Goal: Transaction & Acquisition: Purchase product/service

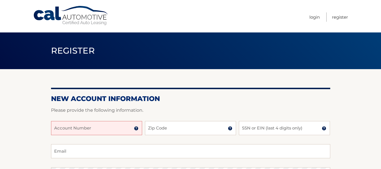
click at [82, 128] on input "Account Number" at bounding box center [96, 128] width 91 height 14
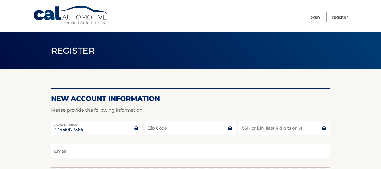
type input "44455977366"
click at [169, 130] on input "Zip Code" at bounding box center [190, 128] width 91 height 14
type input "07083"
click at [279, 127] on input "SSN or EIN (last 4 digits only)" at bounding box center [284, 128] width 91 height 14
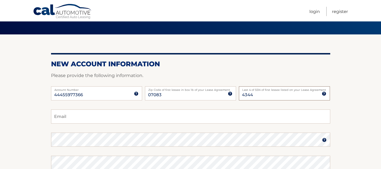
scroll to position [38, 0]
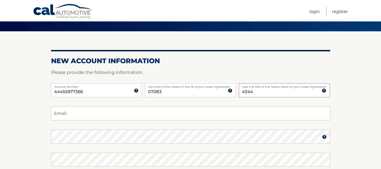
type input "4344"
click at [65, 116] on input "Email" at bounding box center [190, 113] width 279 height 14
type input "NoraLPaz@aol.com"
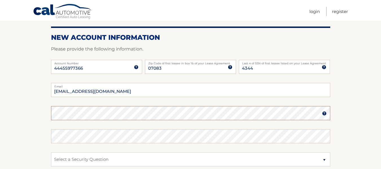
scroll to position [59, 0]
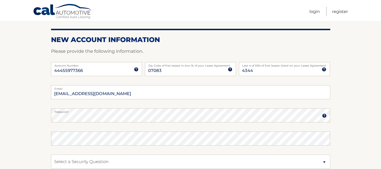
click at [323, 116] on img at bounding box center [324, 115] width 5 height 5
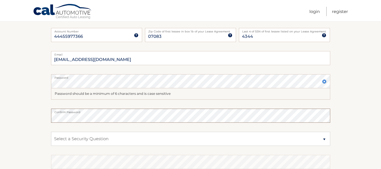
scroll to position [99, 0]
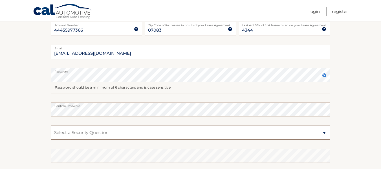
click at [324, 132] on select "Select a Security Question What was the name of your elementary school? What is…" at bounding box center [190, 133] width 279 height 14
select select "4"
click at [51, 126] on select "Select a Security Question What was the name of your elementary school? What is…" at bounding box center [190, 133] width 279 height 14
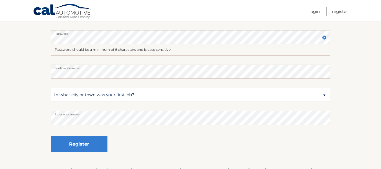
scroll to position [170, 0]
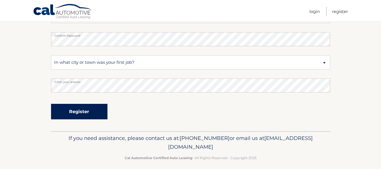
click at [81, 112] on button "Register" at bounding box center [79, 112] width 56 height 16
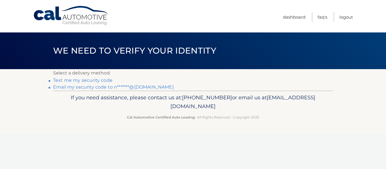
click at [80, 79] on link "Text me my security code" at bounding box center [82, 80] width 59 height 5
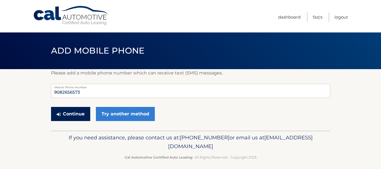
click at [73, 112] on button "Continue" at bounding box center [70, 114] width 39 height 14
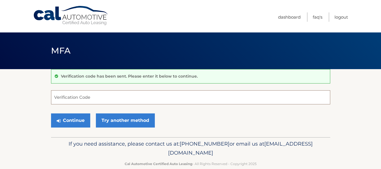
click at [66, 100] on input "Verification Code" at bounding box center [190, 97] width 279 height 14
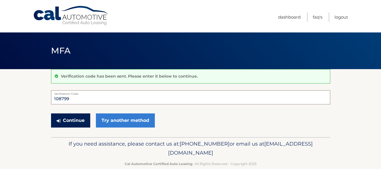
type input "108799"
click at [69, 121] on button "Continue" at bounding box center [70, 120] width 39 height 14
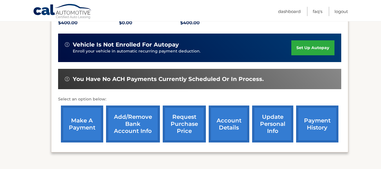
scroll to position [130, 0]
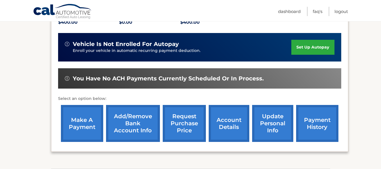
click at [84, 126] on link "make a payment" at bounding box center [82, 123] width 42 height 37
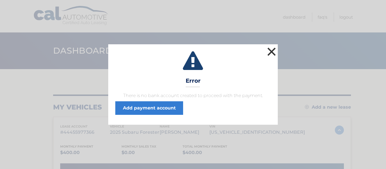
click at [271, 51] on button "×" at bounding box center [271, 51] width 11 height 11
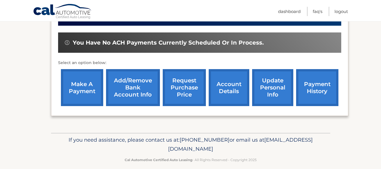
scroll to position [173, 0]
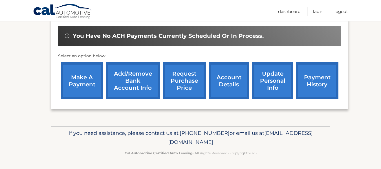
click at [82, 78] on link "make a payment" at bounding box center [82, 80] width 42 height 37
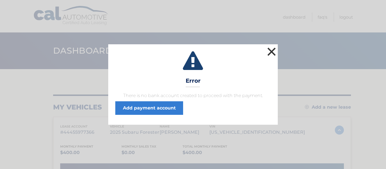
click at [271, 54] on button "×" at bounding box center [271, 51] width 11 height 11
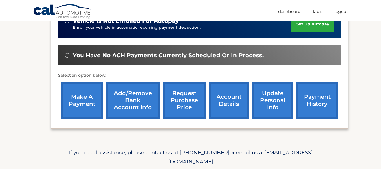
scroll to position [173, 0]
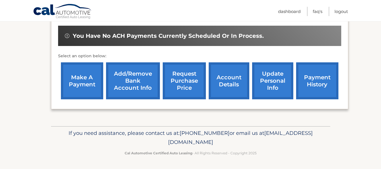
click at [119, 82] on link "Add/Remove bank account info" at bounding box center [133, 80] width 54 height 37
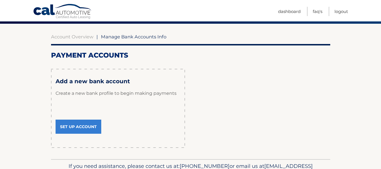
scroll to position [55, 0]
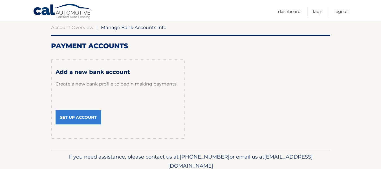
click at [82, 119] on link "Set Up Account" at bounding box center [79, 117] width 46 height 14
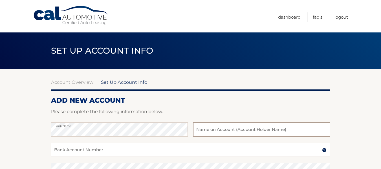
click at [207, 131] on input "text" at bounding box center [261, 129] width 137 height 14
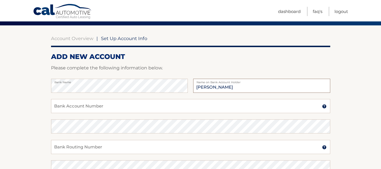
scroll to position [44, 0]
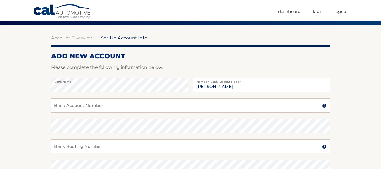
type input "[PERSON_NAME]"
click at [57, 108] on input "Bank Account Number" at bounding box center [190, 106] width 279 height 14
type input "4244401545"
click at [59, 152] on input "Bank Routing Number" at bounding box center [190, 146] width 279 height 14
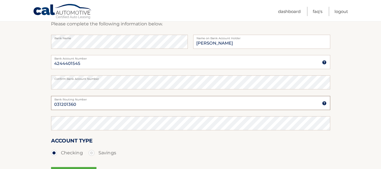
scroll to position [90, 0]
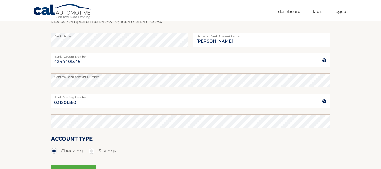
type input "031201360"
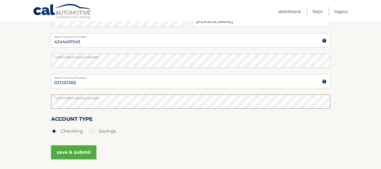
scroll to position [124, 0]
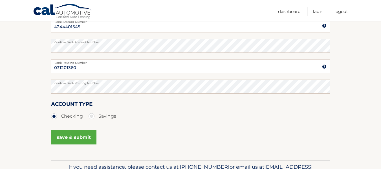
click at [70, 138] on button "save & submit" at bounding box center [73, 137] width 45 height 14
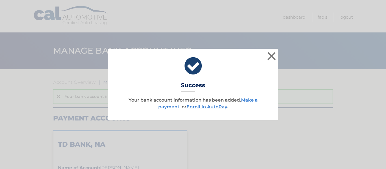
click at [164, 107] on link "Make a payment" at bounding box center [207, 103] width 99 height 12
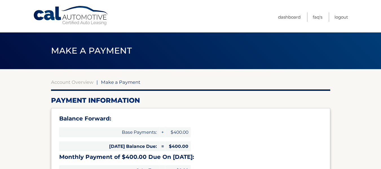
select select "ZTViZDVlZGUtNWFlYS00ZmUwLTlhZDEtZDk1MzhmYTk2MjBh"
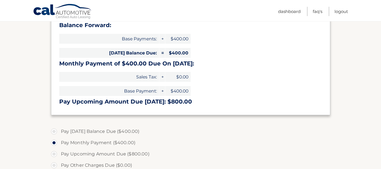
scroll to position [100, 0]
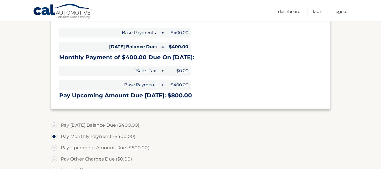
click at [54, 125] on label "Pay Today's Balance Due ($400.00)" at bounding box center [190, 125] width 279 height 11
click at [54, 125] on input "Pay Today's Balance Due ($400.00)" at bounding box center [56, 124] width 6 height 9
radio input "true"
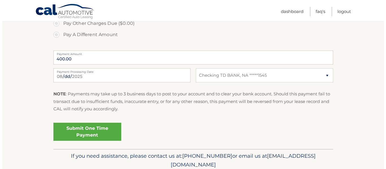
scroll to position [238, 0]
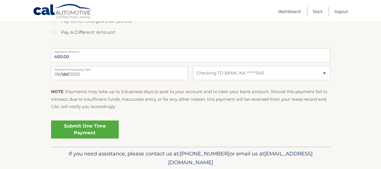
click at [91, 130] on link "Submit One Time Payment" at bounding box center [85, 130] width 68 height 18
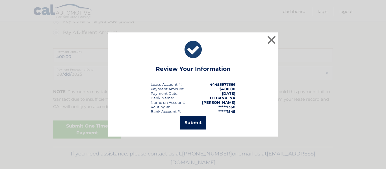
click at [193, 121] on button "Submit" at bounding box center [193, 123] width 26 height 14
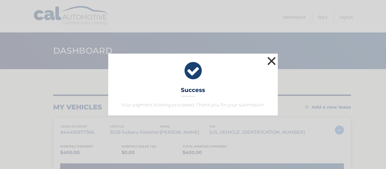
click at [273, 60] on button "×" at bounding box center [271, 60] width 11 height 11
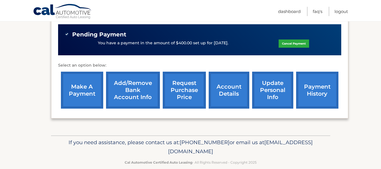
scroll to position [184, 0]
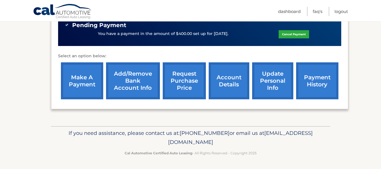
click at [316, 78] on link "payment history" at bounding box center [317, 80] width 42 height 37
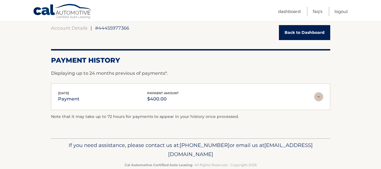
scroll to position [66, 0]
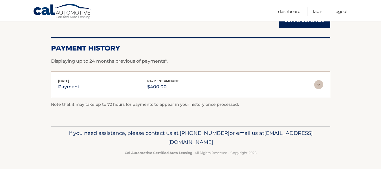
click at [318, 83] on img at bounding box center [318, 84] width 9 height 9
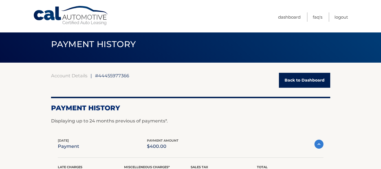
scroll to position [0, 0]
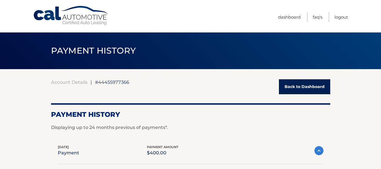
click at [306, 89] on link "Back to Dashboard" at bounding box center [304, 86] width 51 height 15
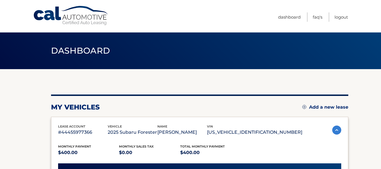
click at [258, 21] on nav "Menu Dashboard FAQ's Logout" at bounding box center [231, 16] width 235 height 32
click at [342, 17] on link "Logout" at bounding box center [342, 16] width 14 height 9
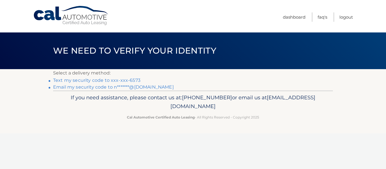
click at [103, 81] on link "Text my security code to xxx-xxx-6573" at bounding box center [96, 80] width 87 height 5
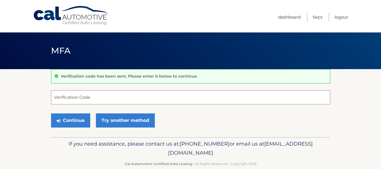
click at [69, 98] on input "Verification Code" at bounding box center [190, 97] width 279 height 14
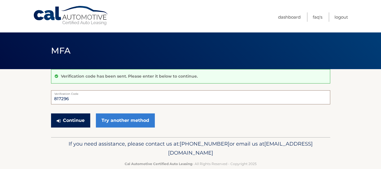
type input "817296"
click at [71, 120] on button "Continue" at bounding box center [70, 120] width 39 height 14
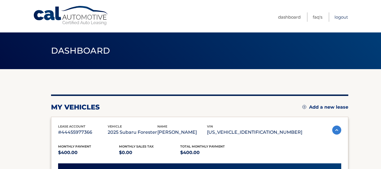
click at [345, 16] on link "Logout" at bounding box center [342, 16] width 14 height 9
